Goal: Task Accomplishment & Management: Manage account settings

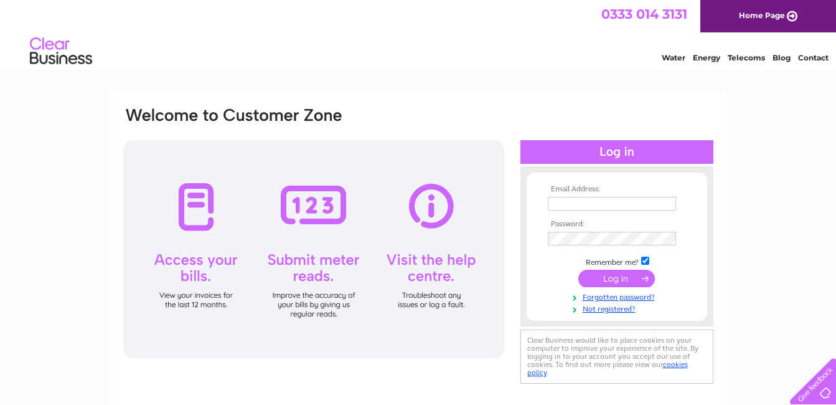
type input "[PERSON_NAME][EMAIL_ADDRESS][DOMAIN_NAME]"
click at [611, 276] on input "submit" at bounding box center [616, 278] width 77 height 17
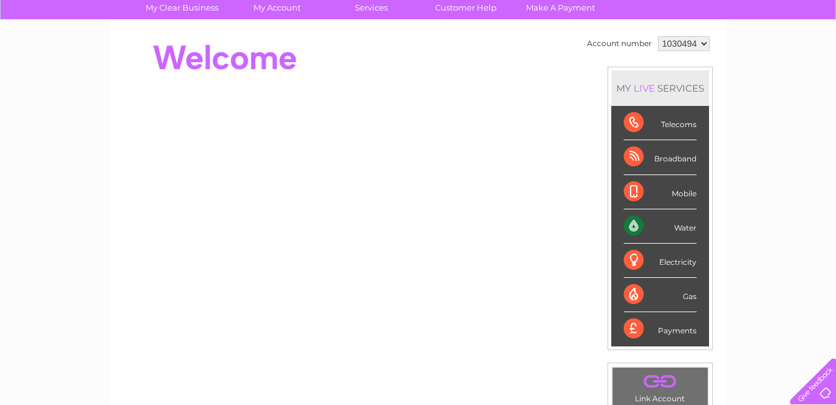
scroll to position [94, 0]
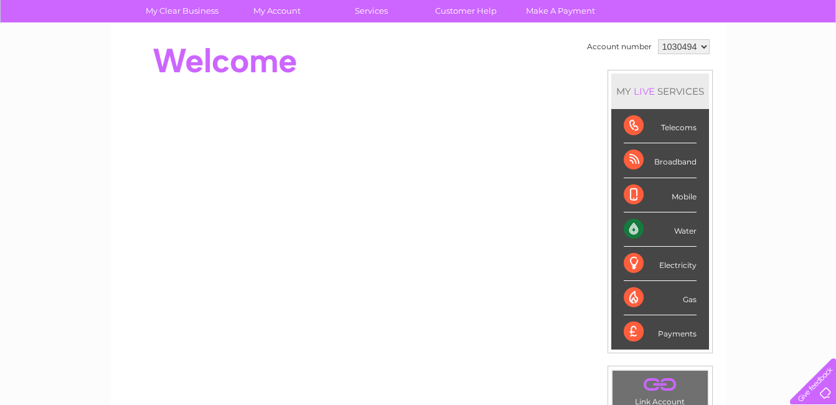
click at [675, 227] on div "Water" at bounding box center [660, 229] width 73 height 34
click at [685, 228] on div "Water" at bounding box center [660, 229] width 73 height 34
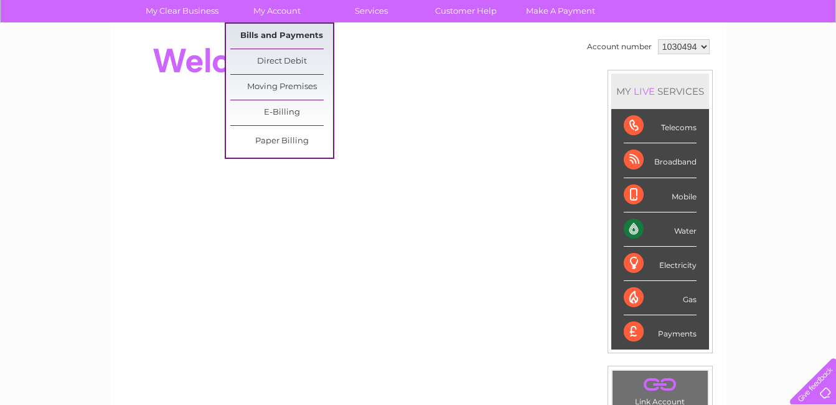
click at [278, 32] on link "Bills and Payments" at bounding box center [281, 36] width 103 height 25
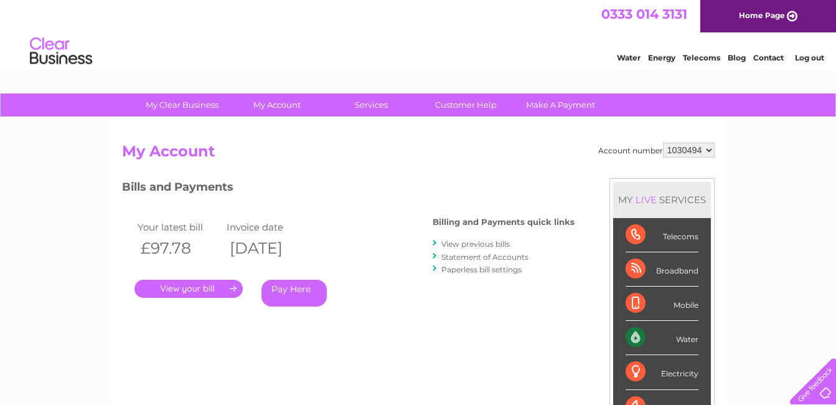
click at [187, 286] on link "." at bounding box center [188, 288] width 108 height 18
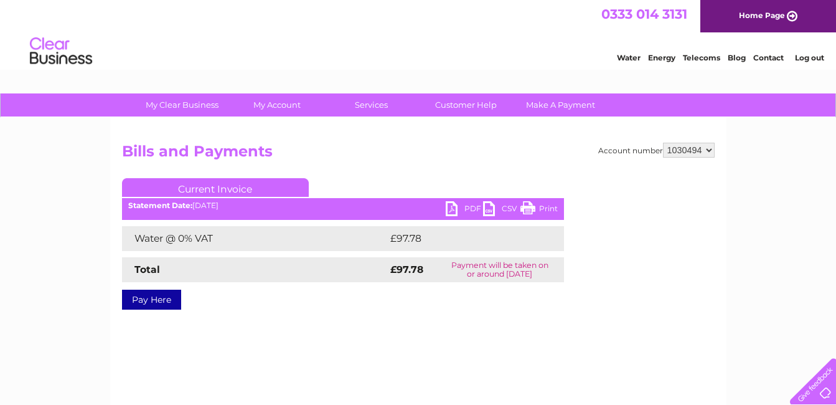
click at [472, 202] on link "PDF" at bounding box center [464, 210] width 37 height 18
